Goal: Task Accomplishment & Management: Use online tool/utility

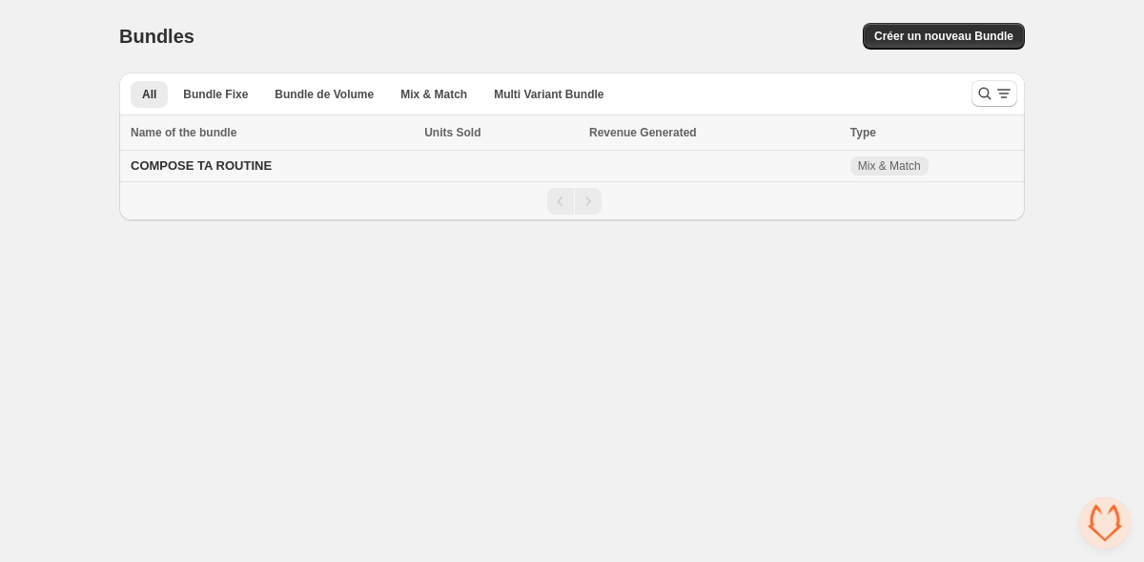
click at [255, 168] on span "COMPOSE TA ROUTINE" at bounding box center [201, 165] width 141 height 14
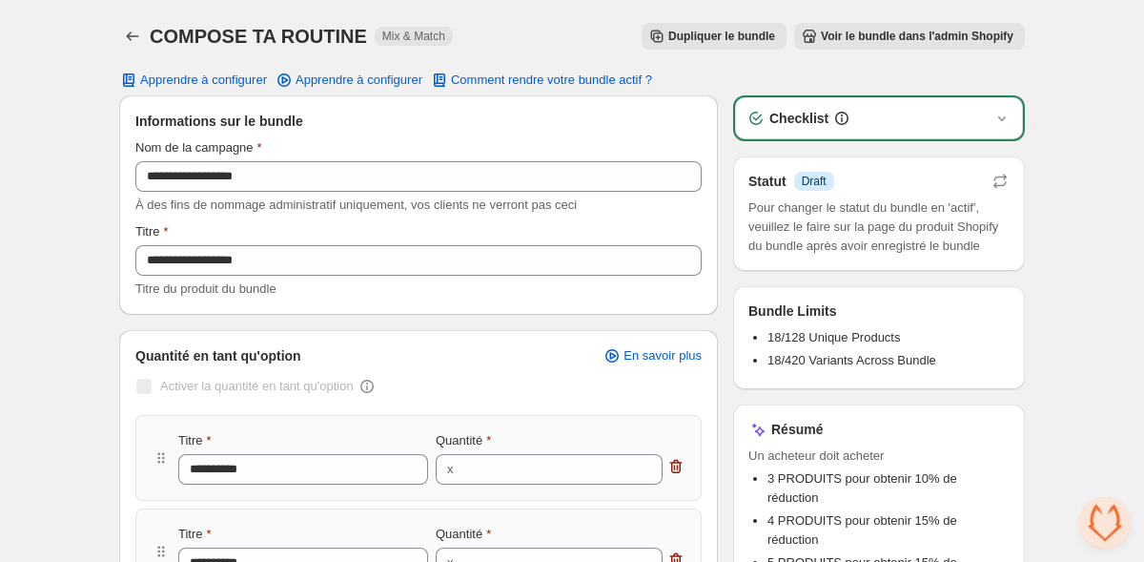
scroll to position [4, 0]
